Goal: Task Accomplishment & Management: Manage account settings

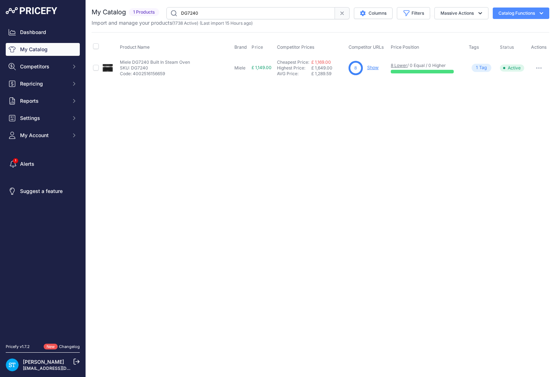
click at [196, 14] on input "DG7240" at bounding box center [251, 13] width 169 height 12
paste input "M7140TC"
type input "M7140T"
drag, startPoint x: 396, startPoint y: 131, endPoint x: 394, endPoint y: 110, distance: 20.5
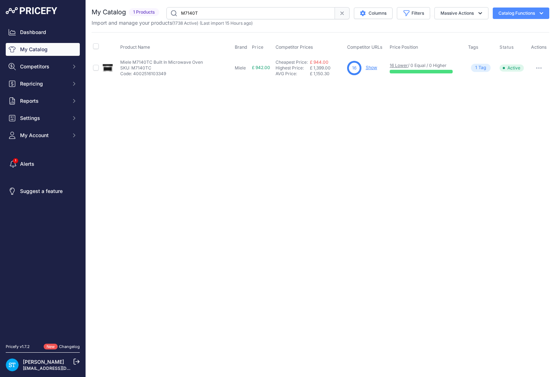
click at [396, 130] on div "Close You are not connected to the internet." at bounding box center [321, 188] width 470 height 377
click at [372, 66] on link "Show" at bounding box center [371, 67] width 11 height 5
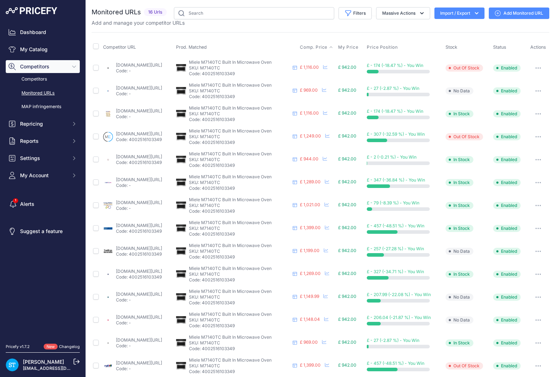
click at [328, 47] on span "Comp. Price" at bounding box center [314, 47] width 28 height 6
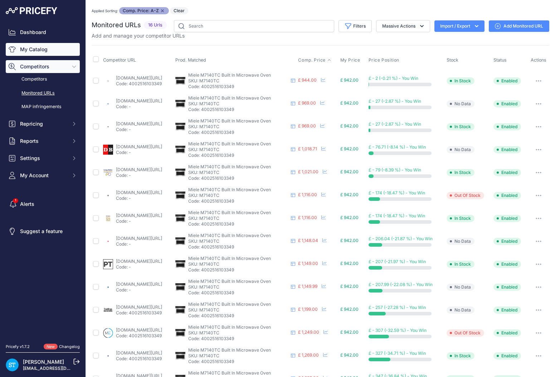
click at [33, 48] on link "My Catalog" at bounding box center [43, 49] width 74 height 13
